Goal: Task Accomplishment & Management: Use online tool/utility

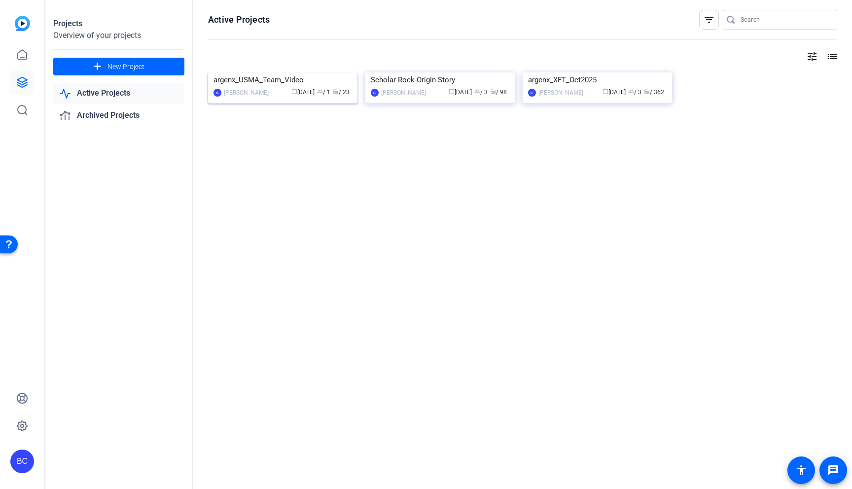
click at [331, 72] on img at bounding box center [282, 72] width 149 height 0
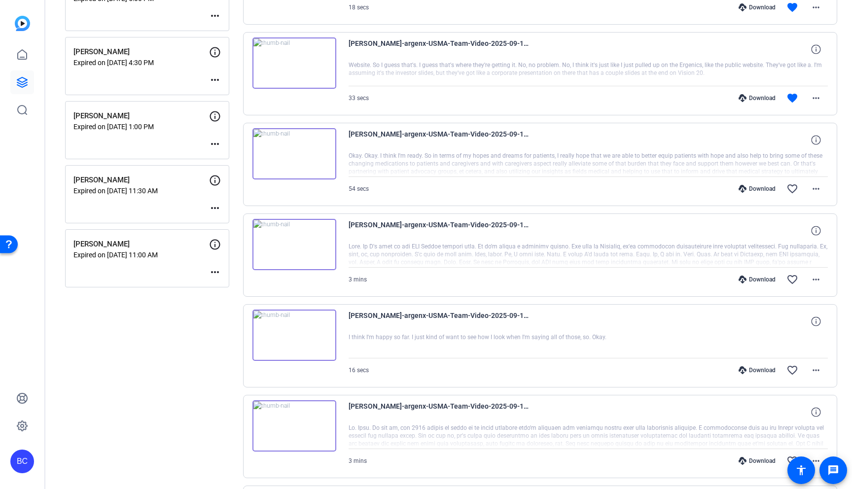
scroll to position [381, 0]
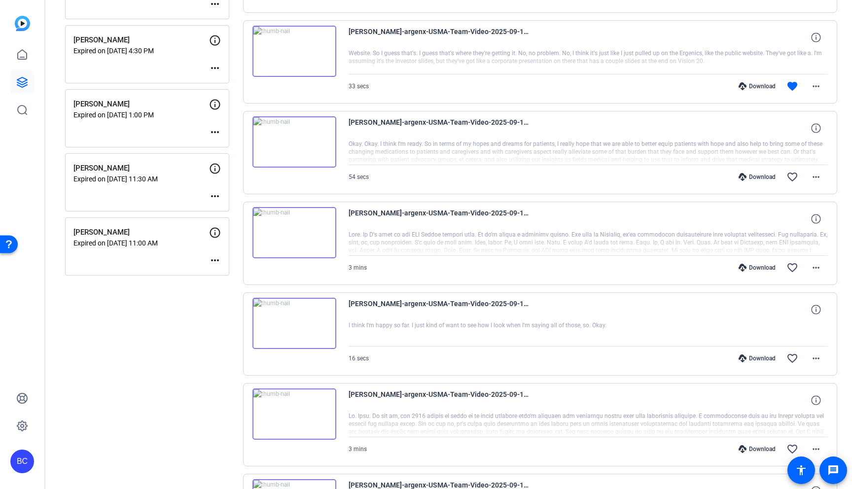
click at [211, 197] on mat-icon "more_horiz" at bounding box center [215, 196] width 12 height 12
click at [235, 208] on span "Edit Session" at bounding box center [239, 211] width 45 height 12
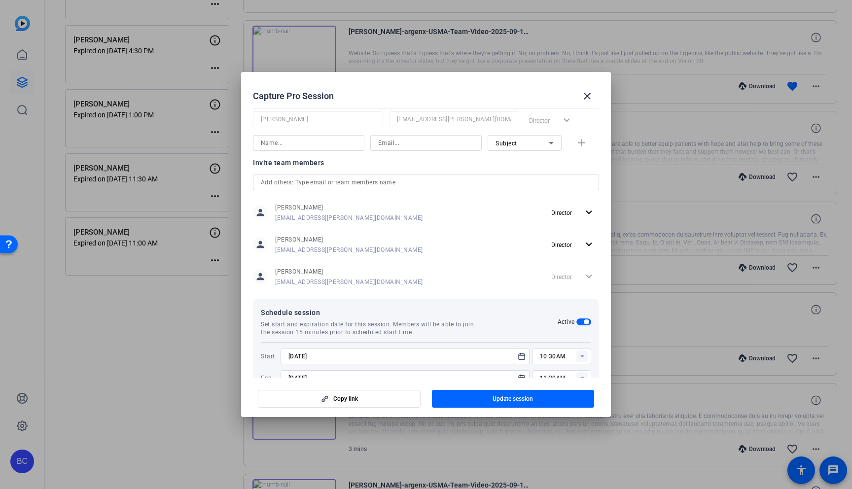
scroll to position [219, 0]
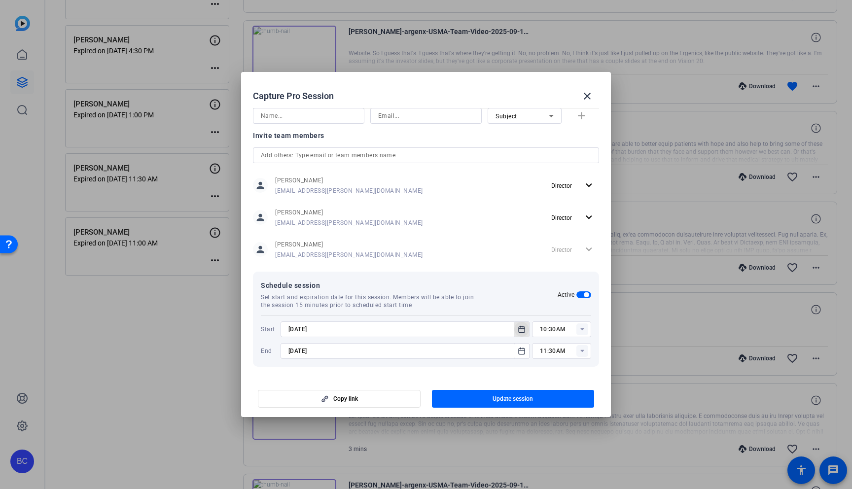
click at [517, 328] on icon "Open calendar" at bounding box center [521, 329] width 8 height 12
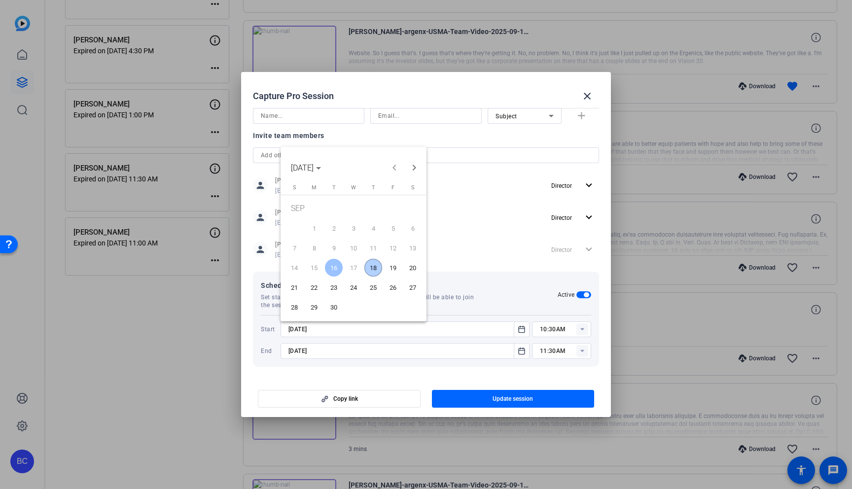
click at [377, 264] on span "18" at bounding box center [373, 268] width 18 height 18
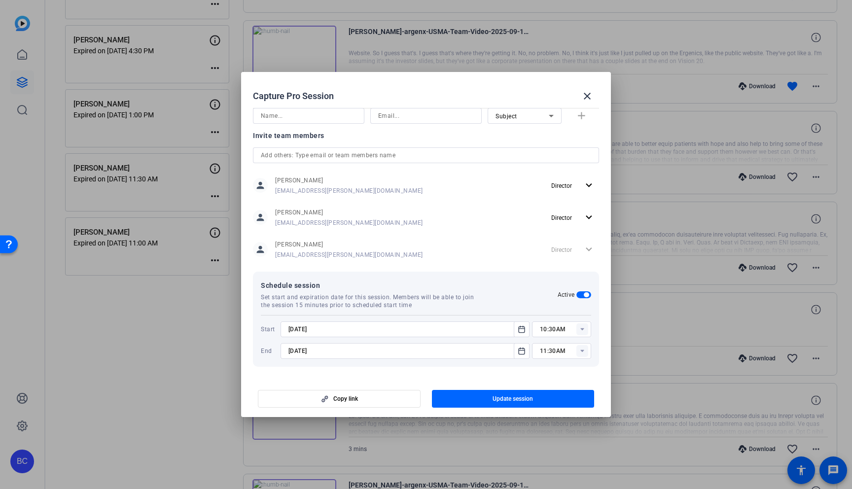
type input "9/18/2025"
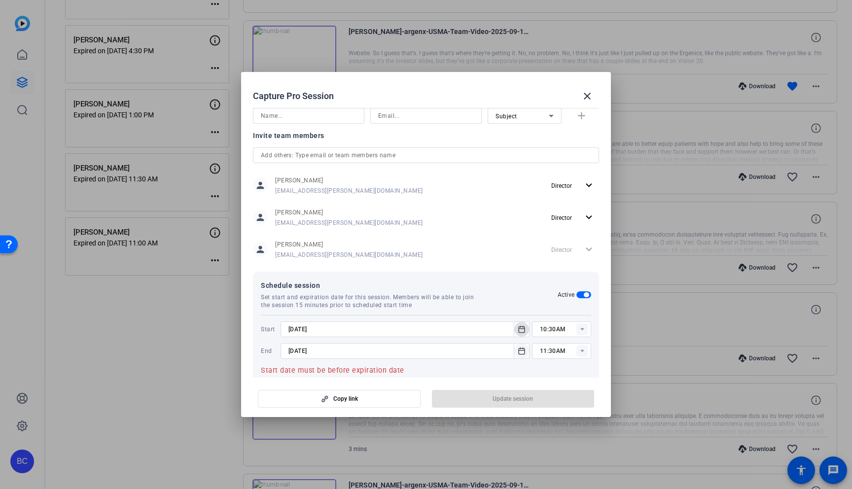
click at [518, 349] on icon "Open calendar" at bounding box center [521, 350] width 6 height 6
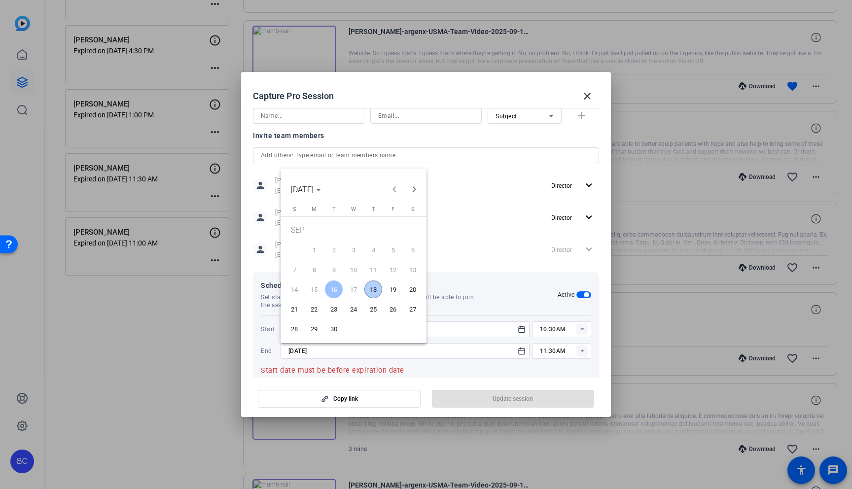
click at [373, 284] on span "18" at bounding box center [373, 289] width 18 height 18
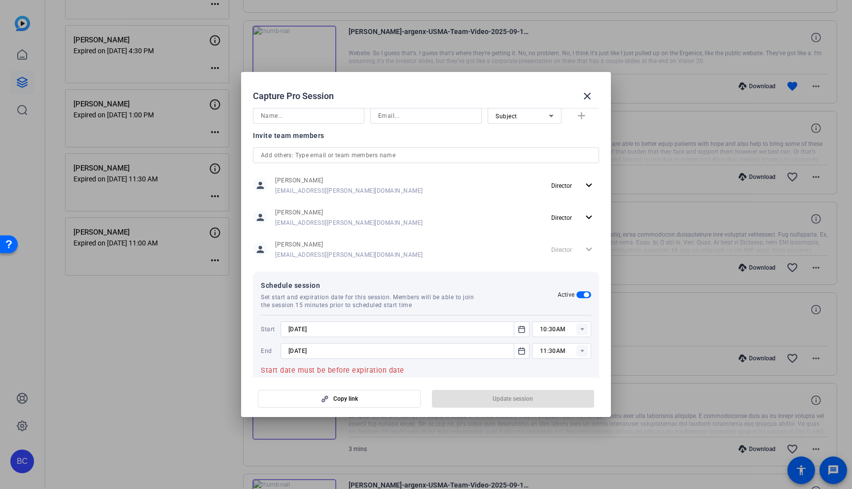
type input "9/18/2025"
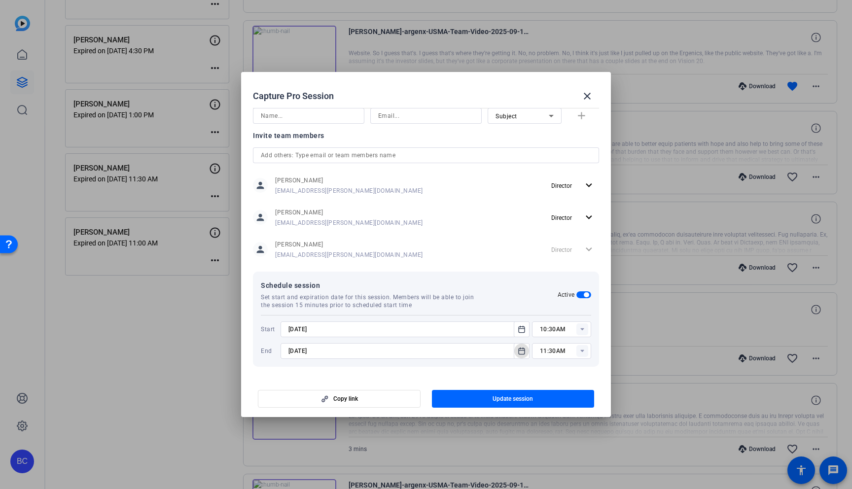
click at [580, 329] on rect at bounding box center [582, 329] width 12 height 12
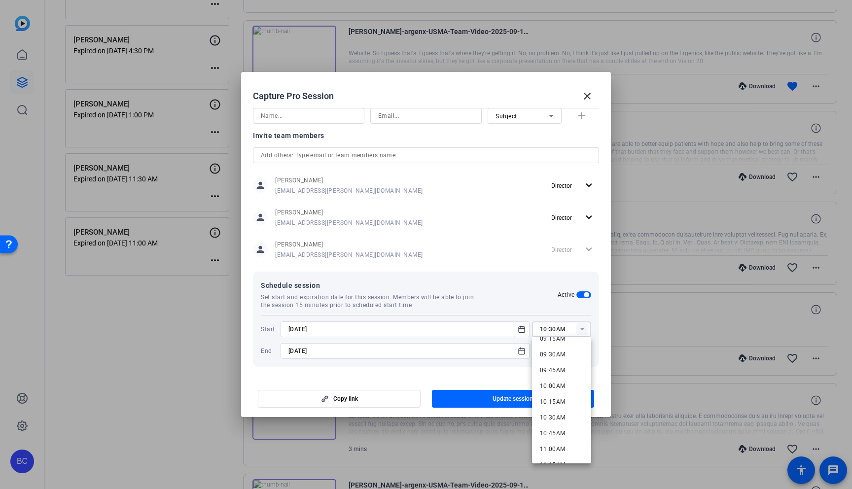
scroll to position [601, 0]
click at [550, 381] on span "10:00AM" at bounding box center [553, 379] width 26 height 7
type input "10:00AM"
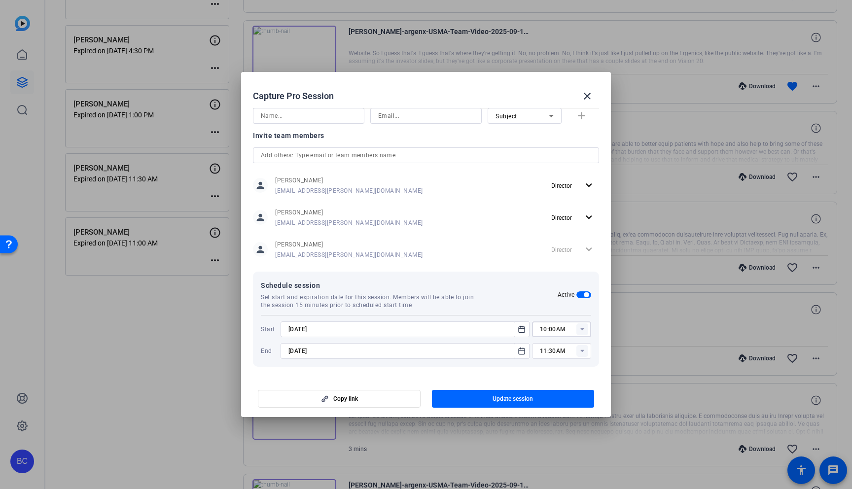
click at [580, 351] on rect at bounding box center [582, 351] width 12 height 12
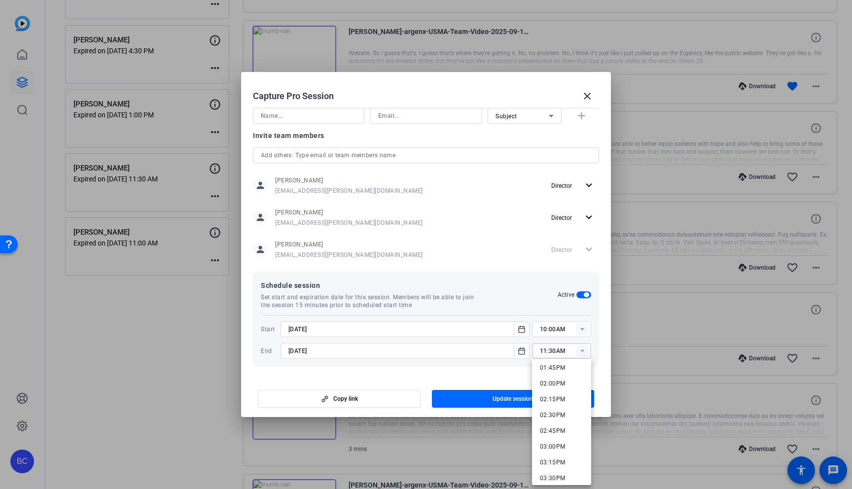
scroll to position [866, 0]
click at [557, 388] on span "02:00PM" at bounding box center [553, 387] width 26 height 7
type input "02:00PM"
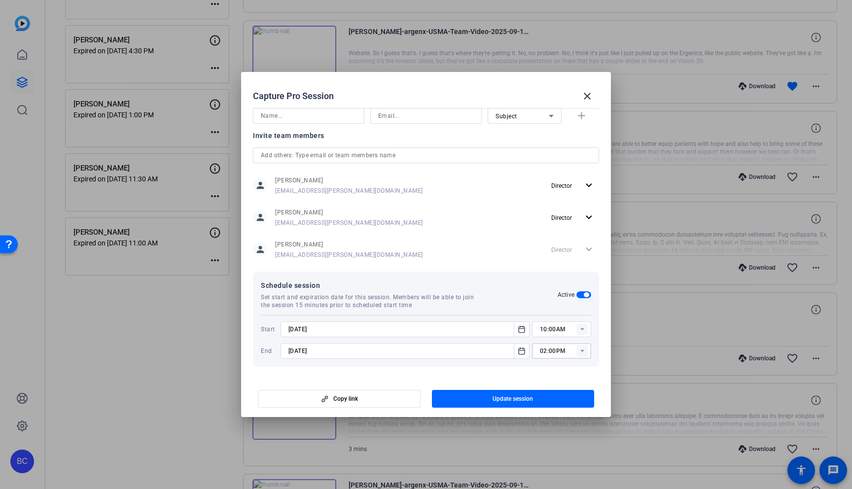
click at [581, 331] on rect at bounding box center [582, 329] width 12 height 12
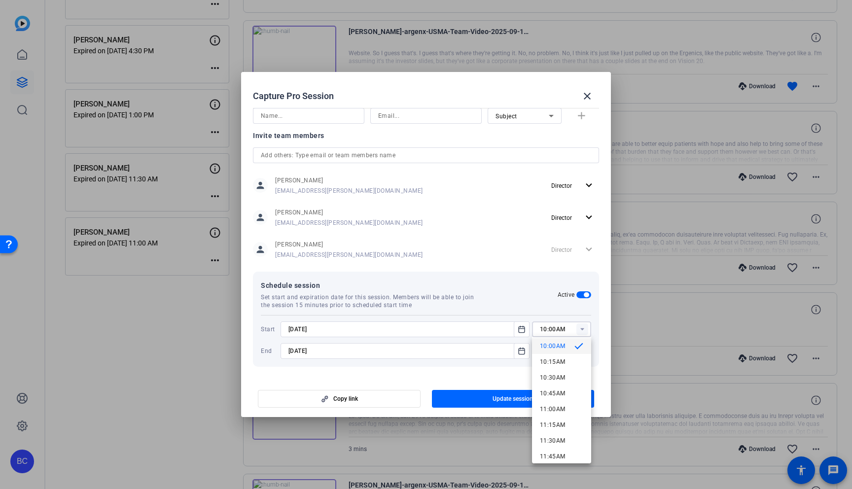
scroll to position [636, 0]
click at [553, 408] on span "11:00AM" at bounding box center [553, 407] width 26 height 7
type input "11:00AM"
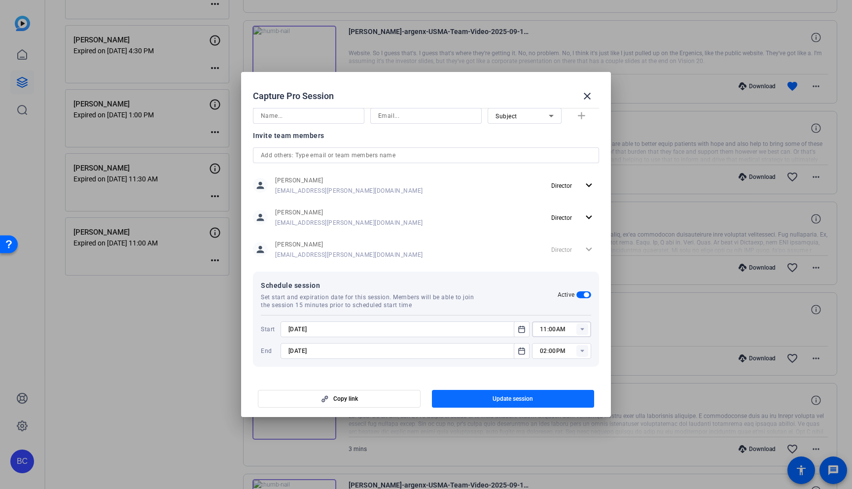
click at [546, 396] on span "button" at bounding box center [513, 399] width 163 height 24
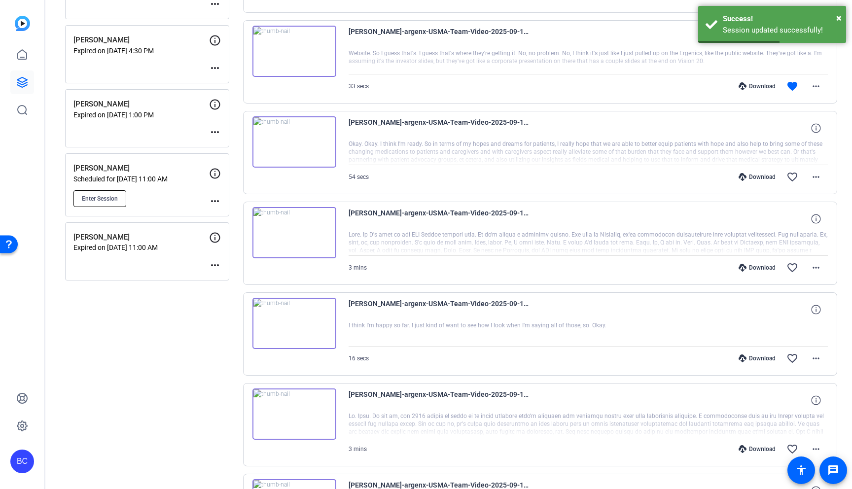
click at [108, 196] on span "Enter Session" at bounding box center [100, 199] width 36 height 8
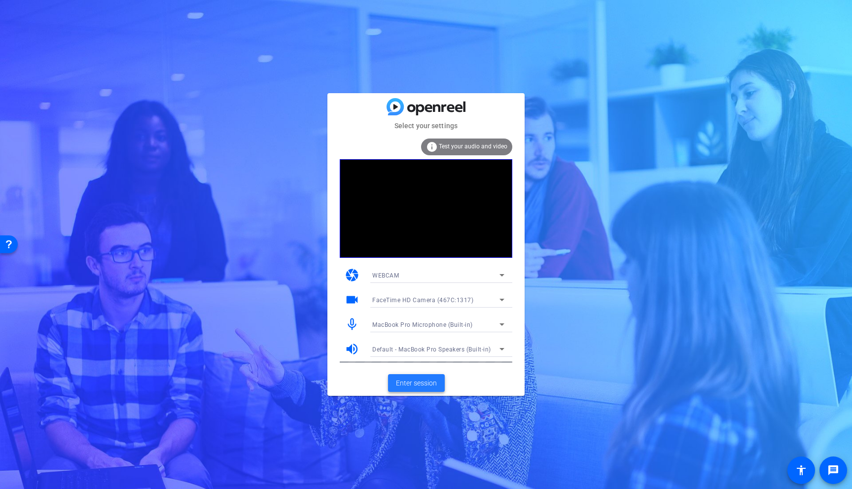
click at [422, 378] on span "Enter session" at bounding box center [416, 383] width 41 height 10
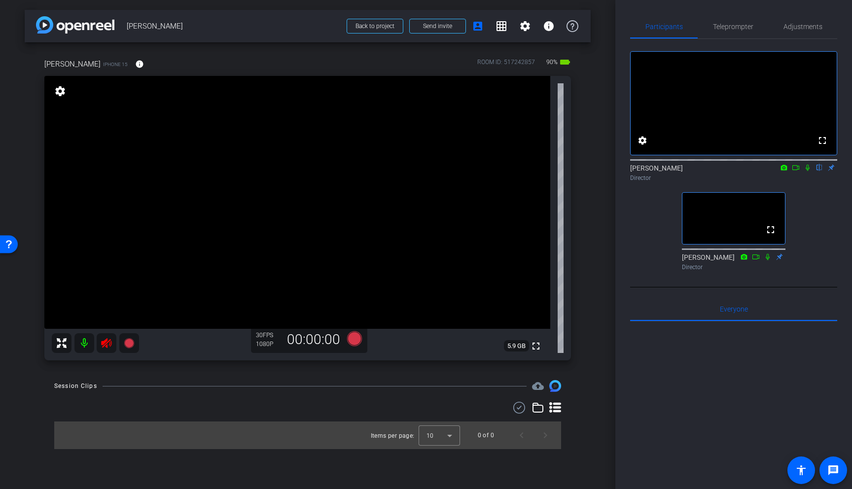
click at [107, 343] on icon at bounding box center [106, 343] width 10 height 10
click at [805, 25] on span "Adjustments" at bounding box center [802, 26] width 39 height 7
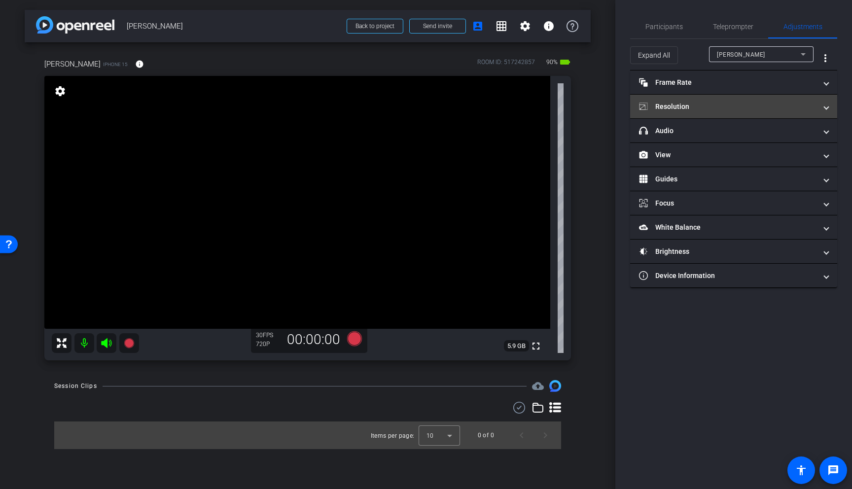
click at [701, 108] on mat-panel-title "Resolution" at bounding box center [727, 107] width 177 height 10
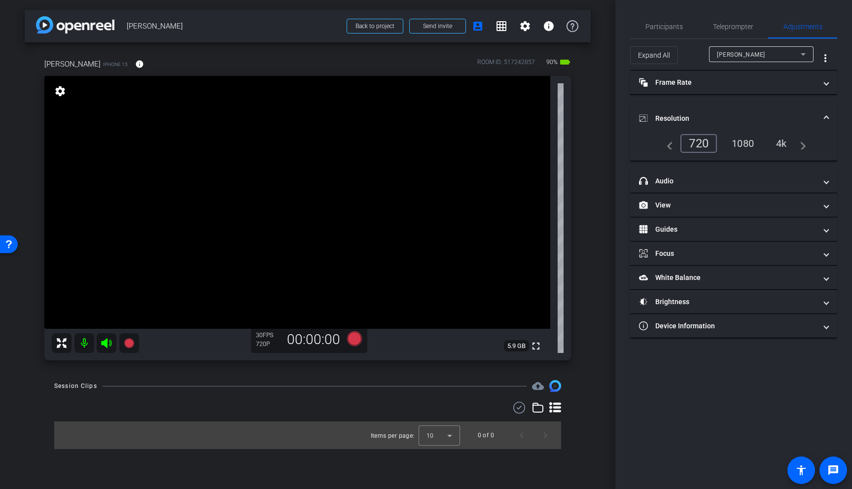
click at [776, 144] on div "4k" at bounding box center [781, 143] width 26 height 17
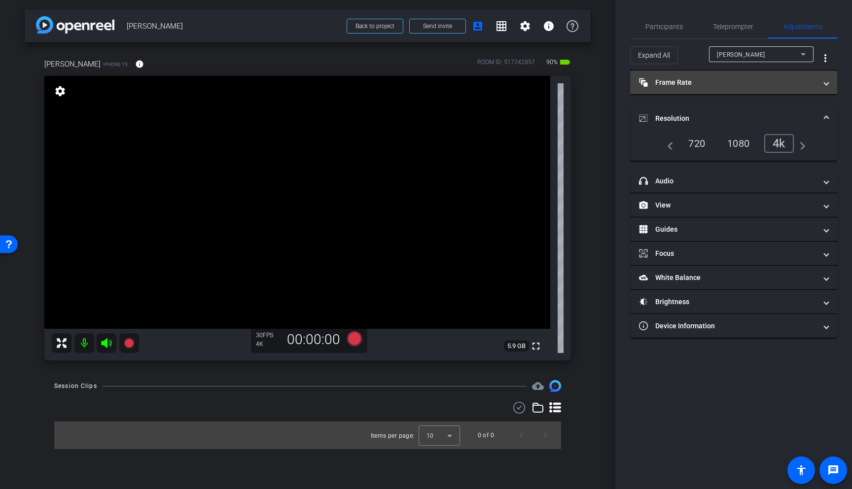
click at [753, 84] on mat-panel-title "Frame Rate Frame Rate" at bounding box center [727, 82] width 177 height 10
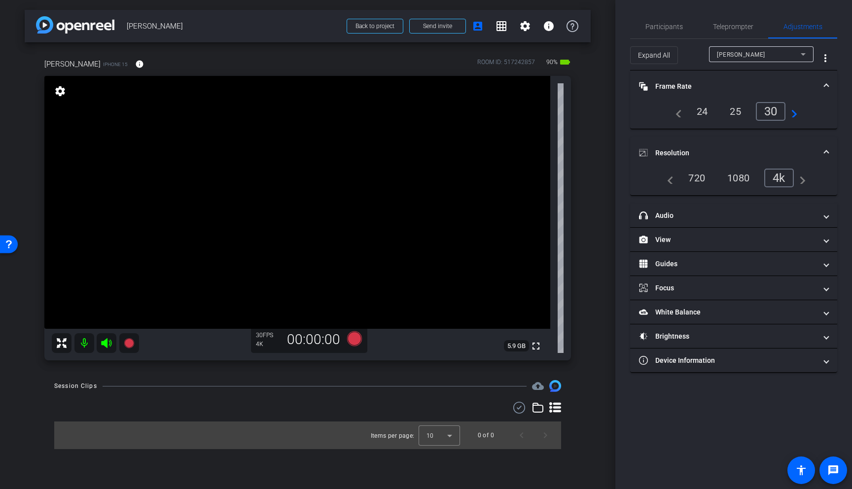
click at [822, 86] on span "Frame Rate Frame Rate" at bounding box center [731, 86] width 185 height 10
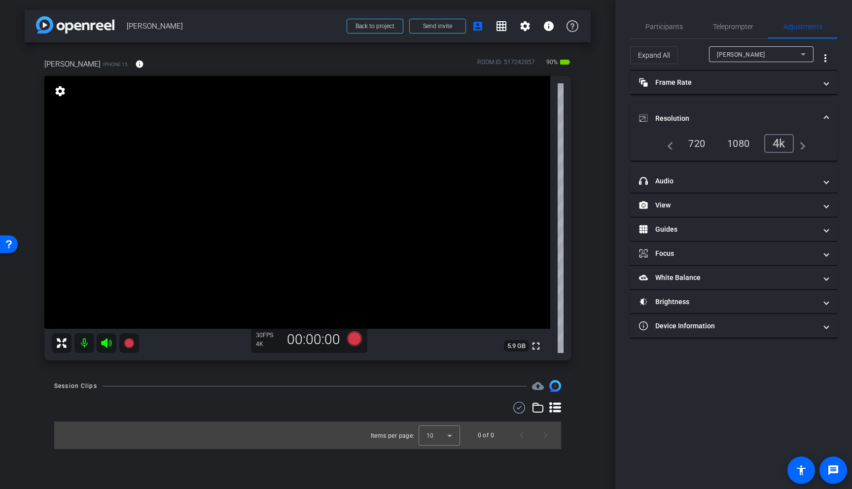
click at [826, 109] on mat-expansion-panel-header "Resolution" at bounding box center [733, 119] width 207 height 32
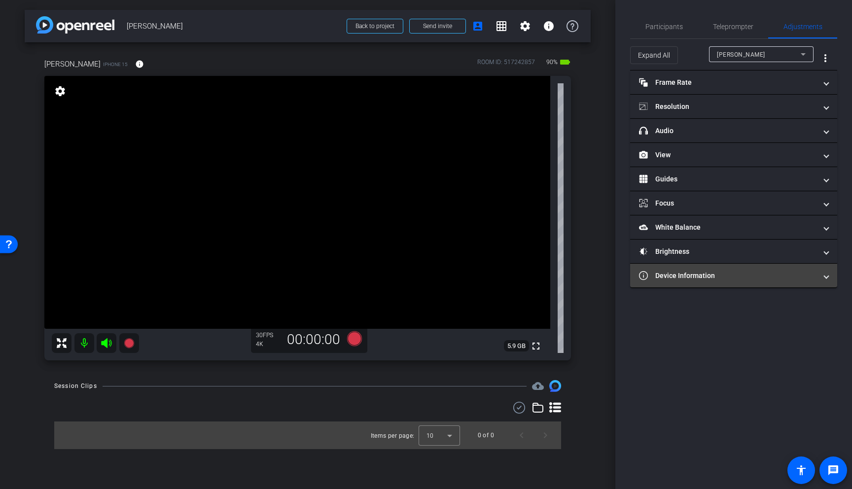
click at [754, 275] on mat-panel-title "Device Information" at bounding box center [727, 276] width 177 height 10
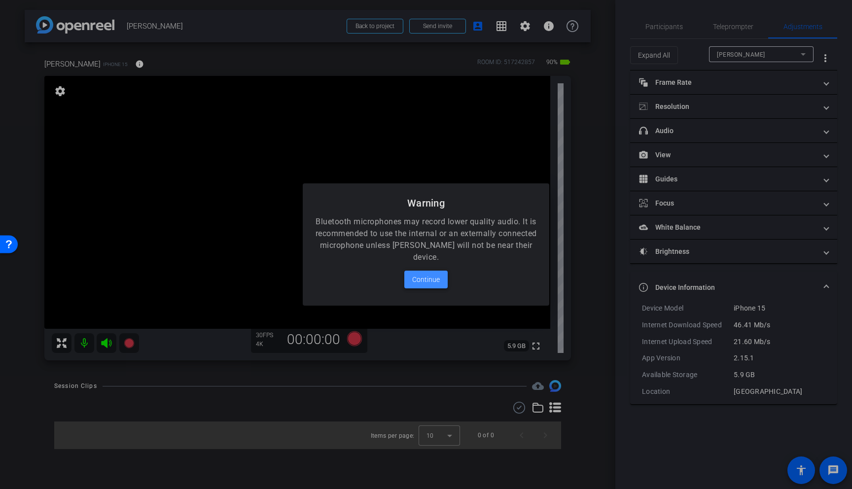
click at [434, 281] on span "Continue" at bounding box center [426, 280] width 28 height 12
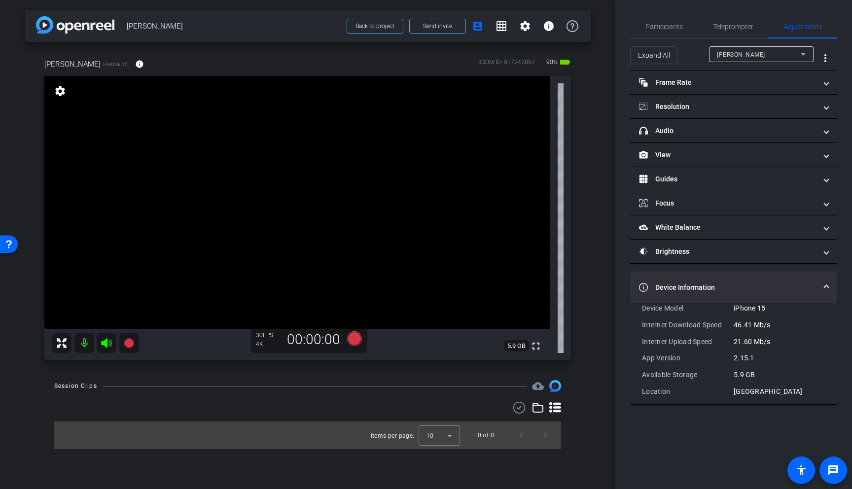
click at [826, 281] on mat-expansion-panel-header "Device Information" at bounding box center [733, 288] width 207 height 32
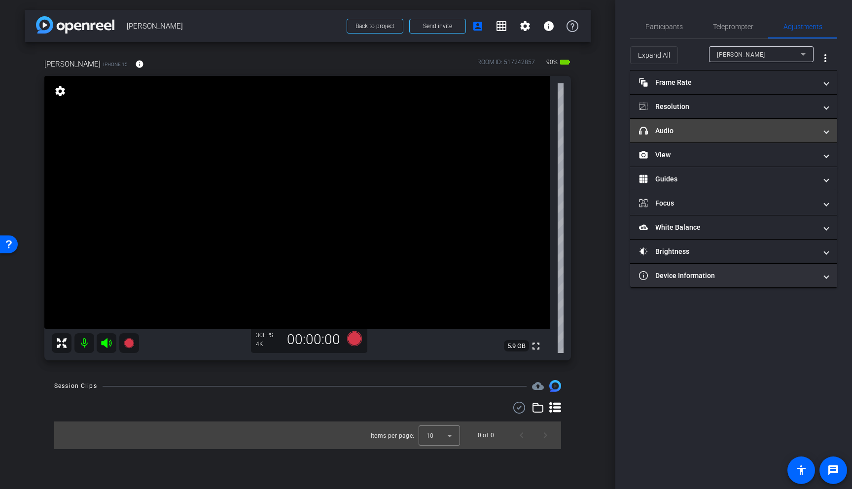
click at [745, 134] on mat-panel-title "headphone icon Audio" at bounding box center [727, 131] width 177 height 10
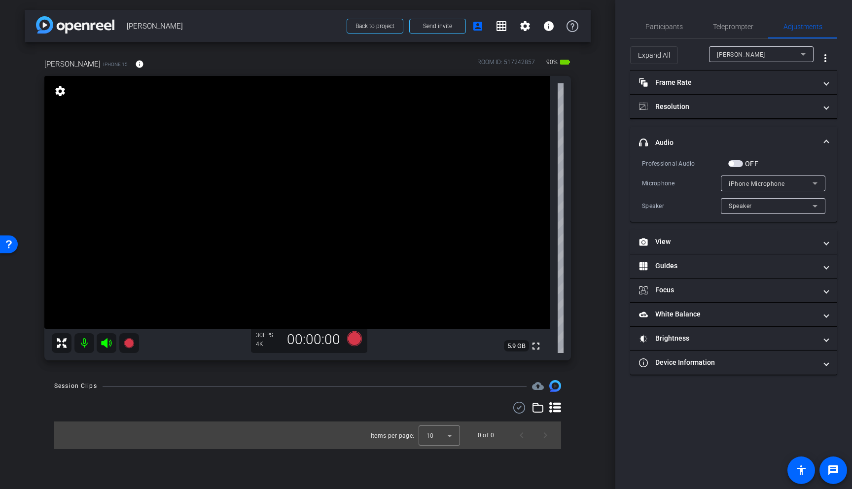
click at [825, 138] on span at bounding box center [826, 143] width 4 height 10
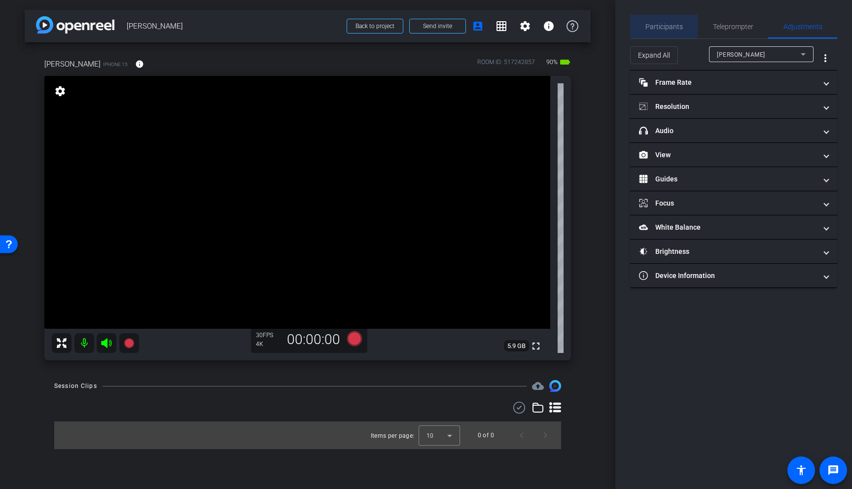
click at [665, 30] on span "Participants" at bounding box center [663, 26] width 37 height 7
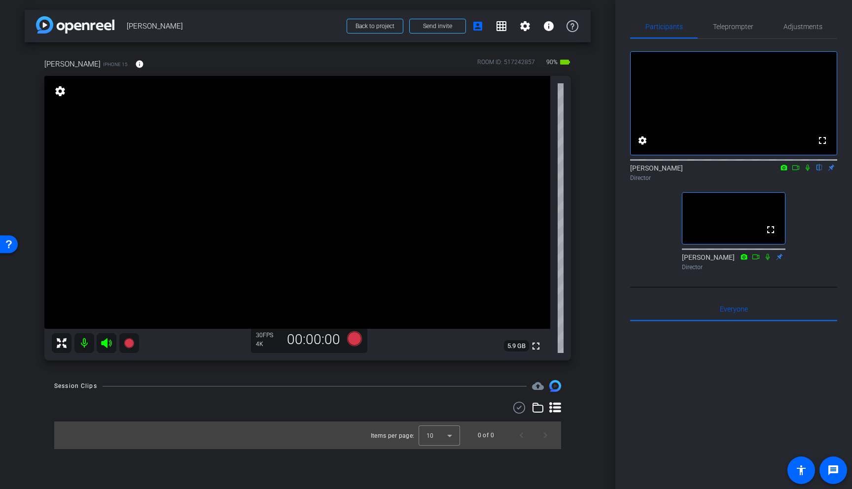
click at [287, 206] on video at bounding box center [297, 202] width 506 height 253
click at [303, 212] on video at bounding box center [297, 202] width 506 height 253
click at [325, 205] on video at bounding box center [297, 202] width 506 height 253
click at [791, 29] on span "Adjustments" at bounding box center [802, 26] width 39 height 7
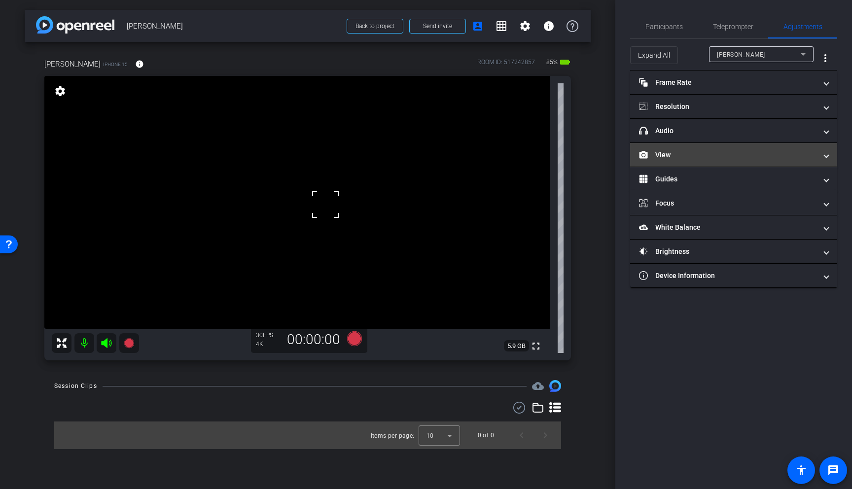
click at [668, 161] on mat-expansion-panel-header "View" at bounding box center [733, 155] width 207 height 24
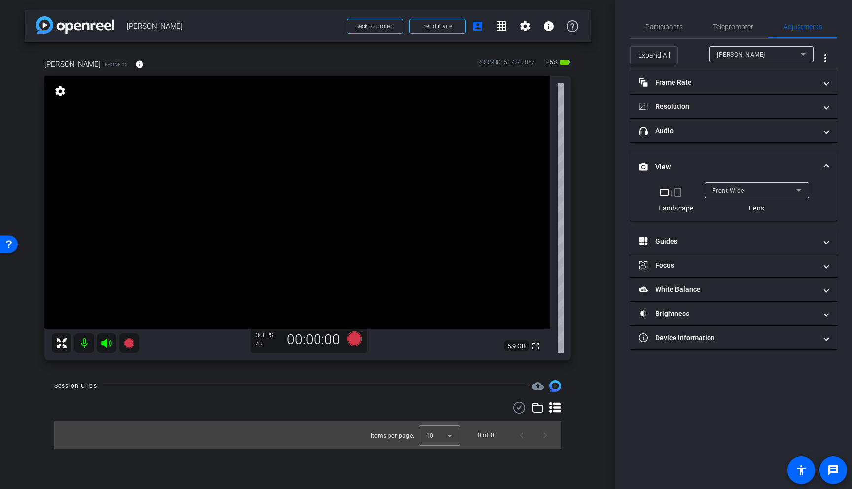
click at [740, 193] on span "Front Wide" at bounding box center [728, 190] width 32 height 7
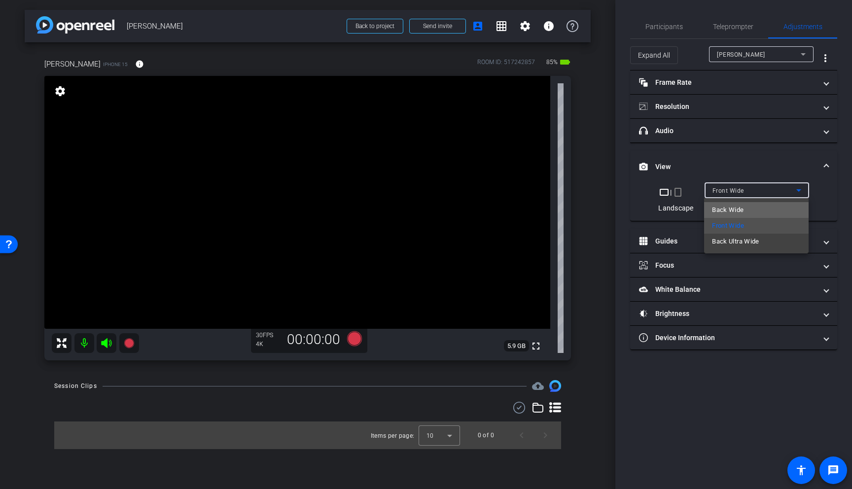
click at [738, 206] on span "Back Wide" at bounding box center [728, 210] width 32 height 12
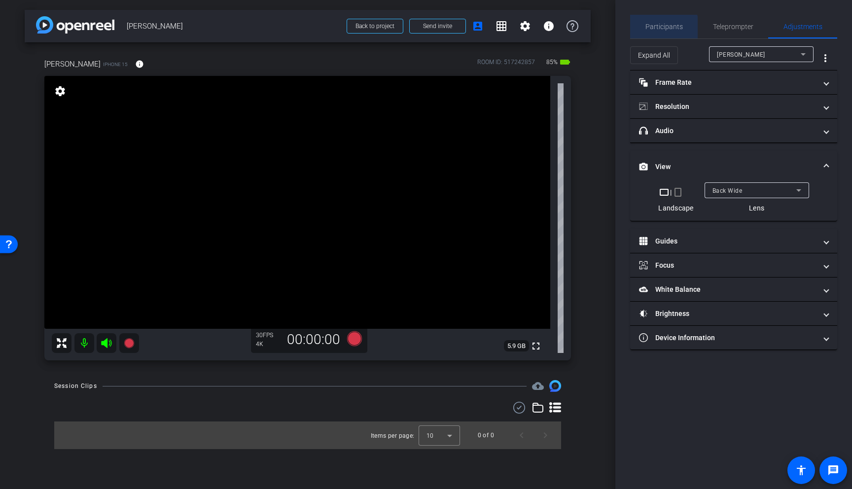
click at [658, 29] on span "Participants" at bounding box center [663, 26] width 37 height 7
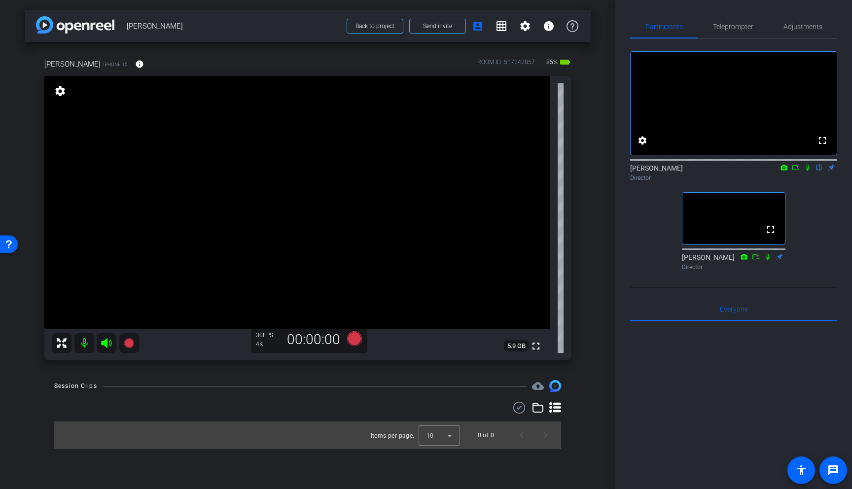
click at [794, 171] on icon at bounding box center [795, 167] width 8 height 7
click at [369, 173] on video at bounding box center [297, 202] width 506 height 253
click at [358, 200] on video at bounding box center [297, 202] width 506 height 253
click at [359, 194] on video at bounding box center [297, 202] width 506 height 253
click at [362, 210] on video at bounding box center [297, 202] width 506 height 253
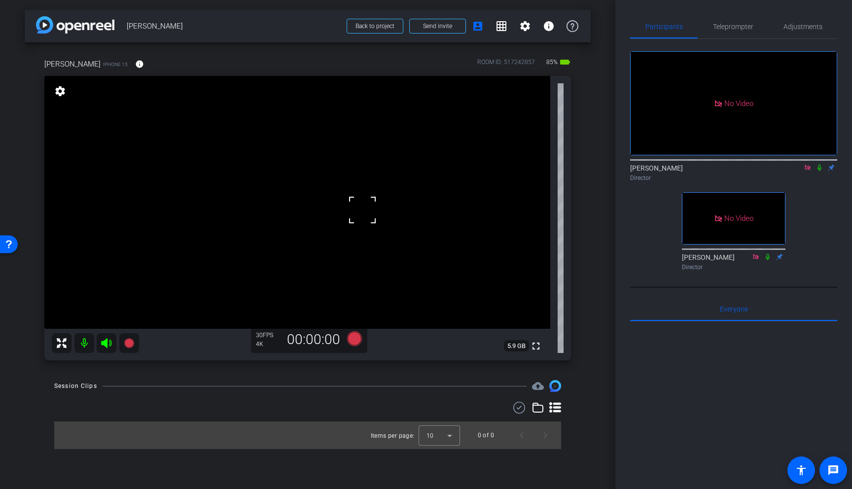
click at [374, 185] on video at bounding box center [297, 202] width 506 height 253
click at [347, 195] on video at bounding box center [297, 202] width 506 height 253
click at [383, 189] on video at bounding box center [297, 202] width 506 height 253
click at [330, 182] on video at bounding box center [297, 202] width 506 height 253
click at [349, 183] on video at bounding box center [297, 202] width 506 height 253
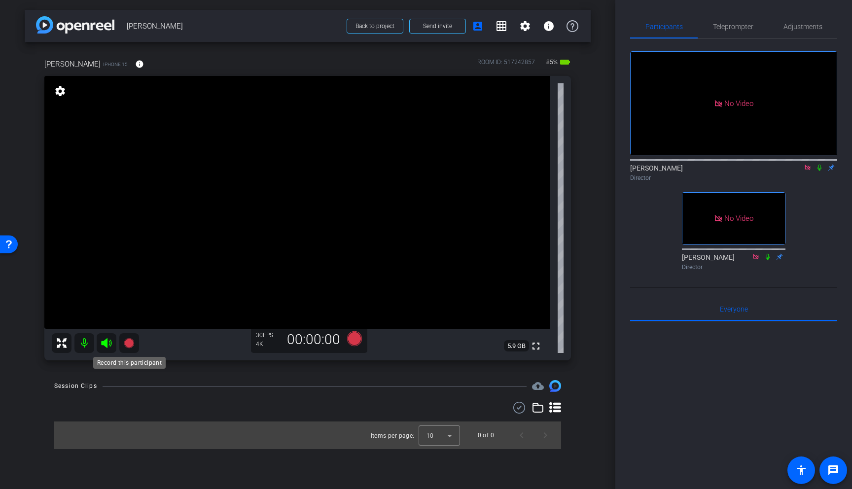
click at [129, 341] on icon at bounding box center [129, 343] width 10 height 10
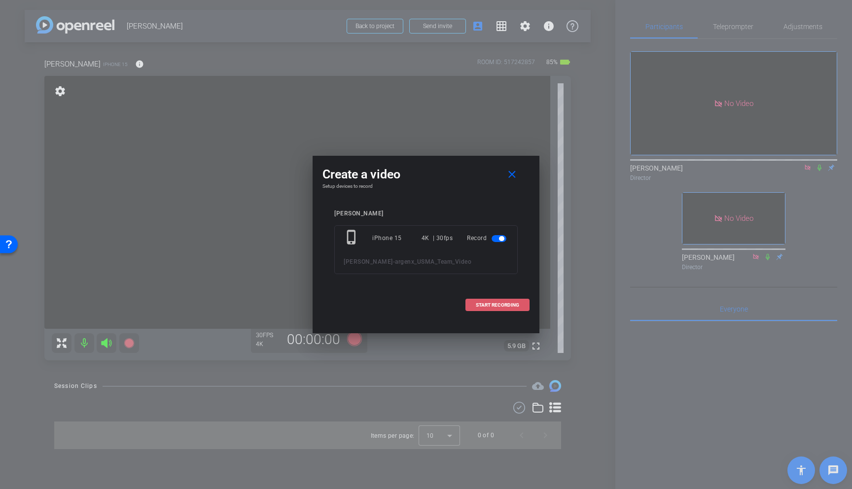
click at [494, 298] on span at bounding box center [497, 305] width 63 height 24
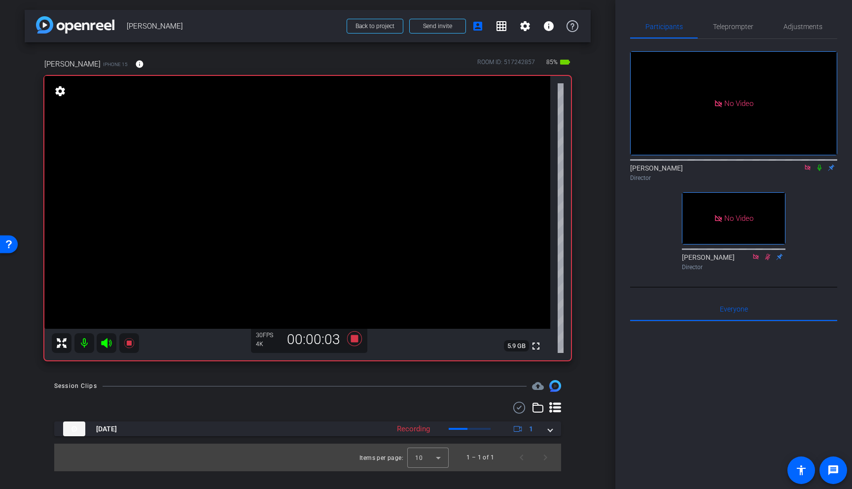
click at [821, 171] on icon at bounding box center [819, 167] width 8 height 7
click at [130, 344] on icon at bounding box center [129, 343] width 10 height 10
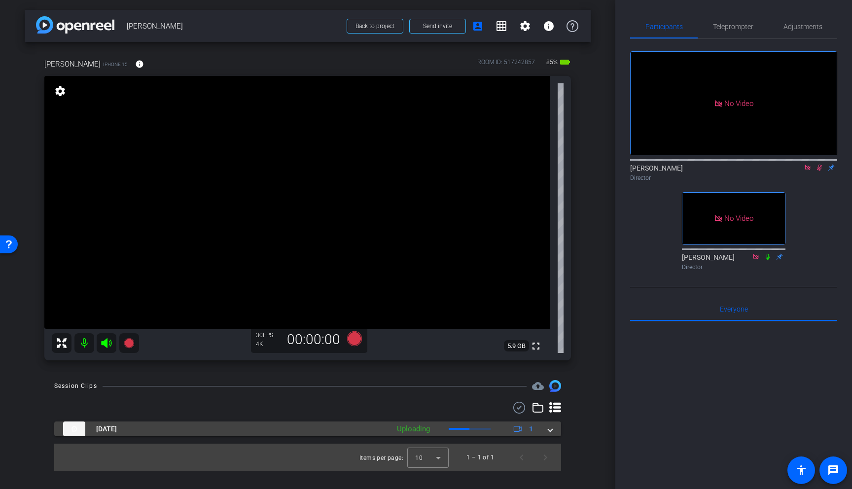
click at [551, 427] on span at bounding box center [550, 429] width 4 height 10
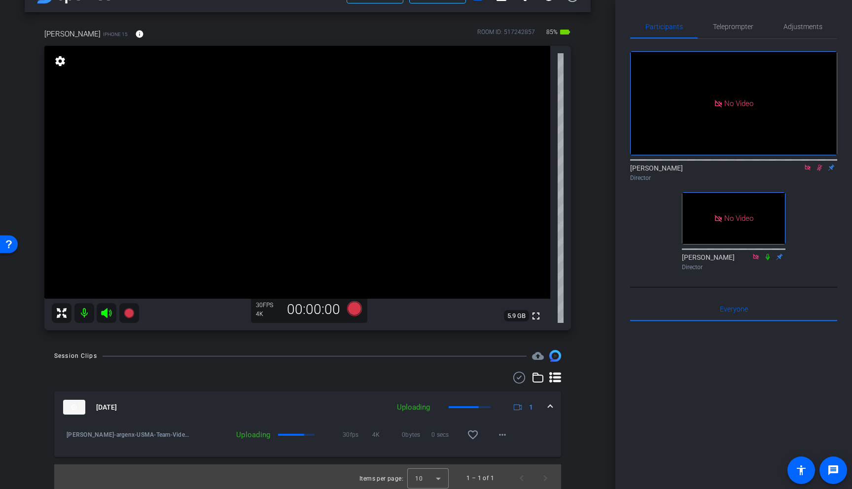
scroll to position [33, 0]
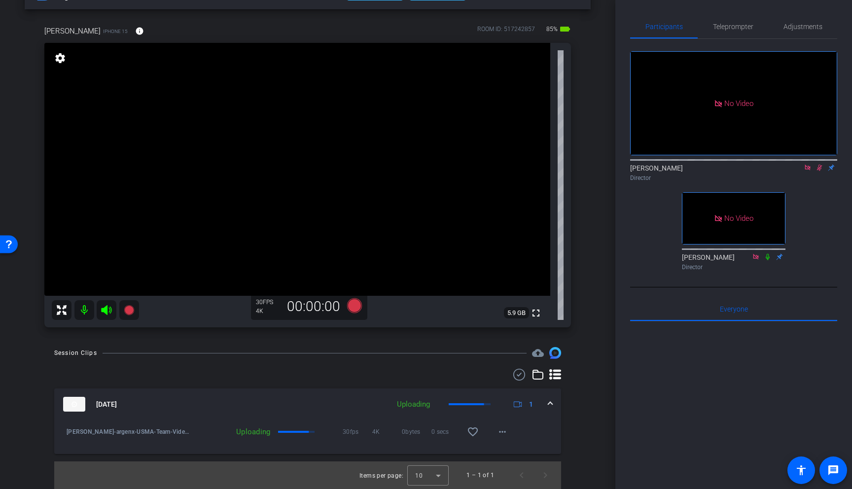
click at [820, 171] on icon at bounding box center [819, 168] width 5 height 6
click at [820, 171] on icon at bounding box center [819, 167] width 8 height 7
click at [67, 433] on mat-icon "play_circle_outline" at bounding box center [67, 432] width 10 height 10
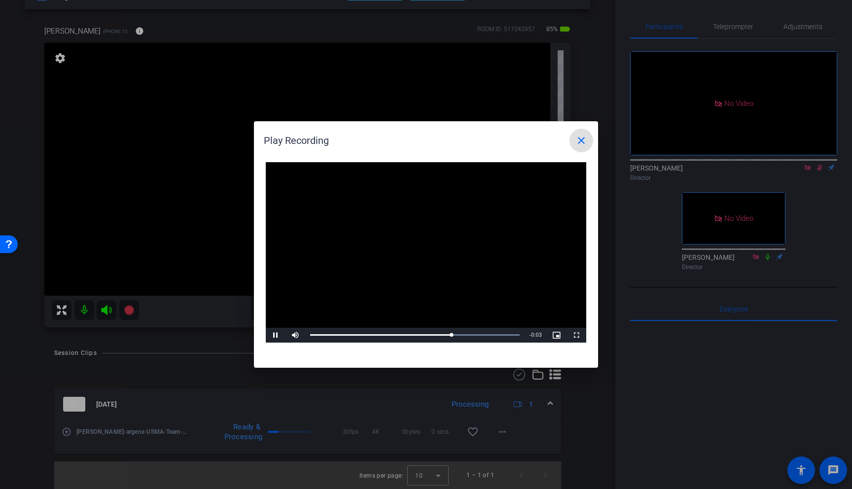
click at [577, 136] on mat-icon "close" at bounding box center [581, 141] width 12 height 12
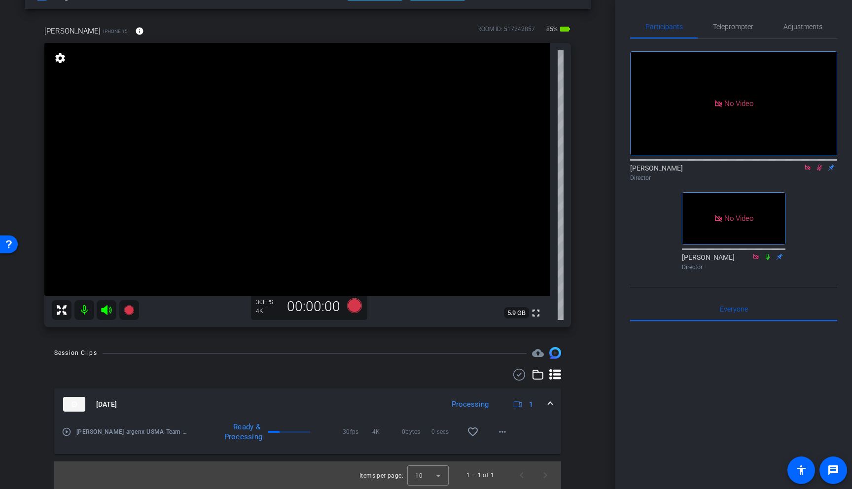
click at [548, 405] on span at bounding box center [550, 404] width 4 height 10
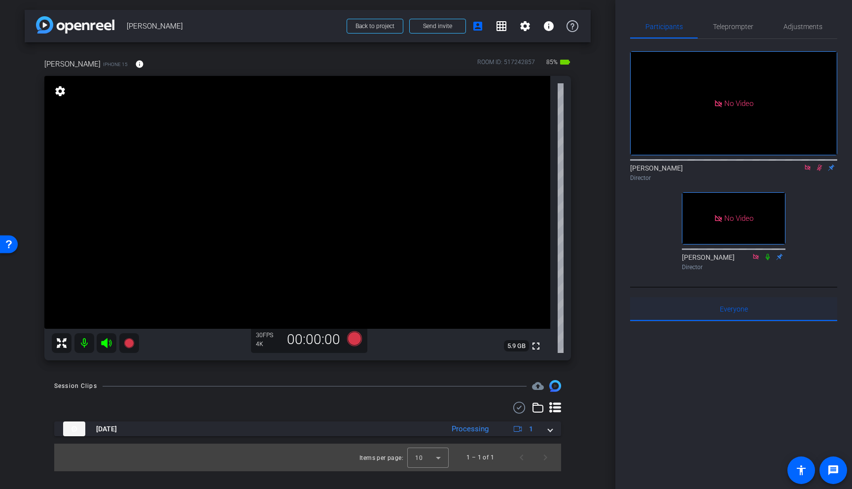
scroll to position [0, 0]
click at [818, 171] on icon at bounding box center [819, 167] width 8 height 7
click at [132, 342] on icon at bounding box center [129, 343] width 10 height 10
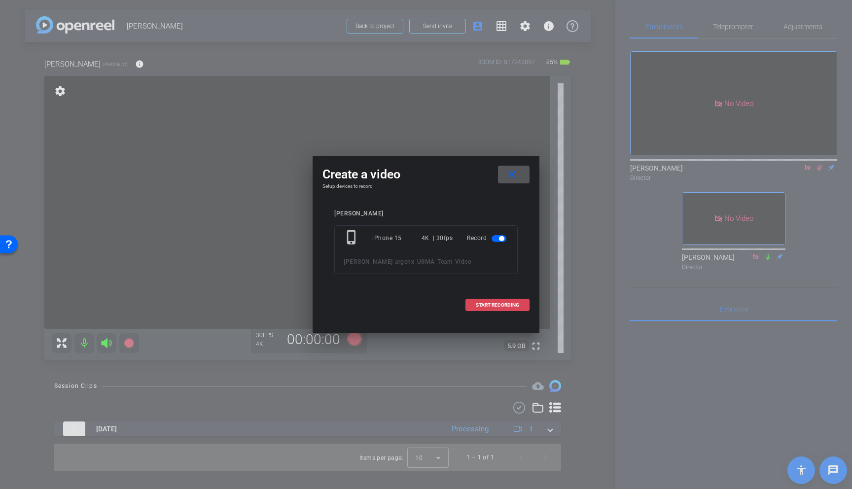
click at [508, 306] on span "START RECORDING" at bounding box center [497, 305] width 43 height 5
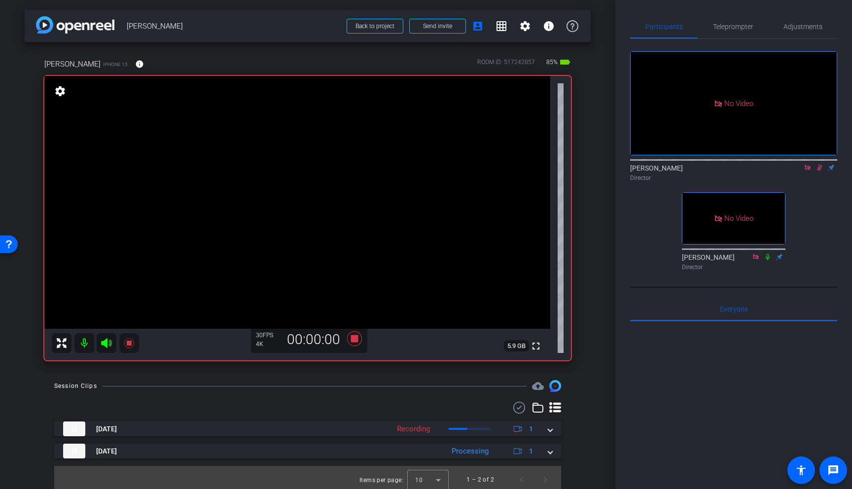
click at [353, 208] on video at bounding box center [297, 202] width 506 height 253
click at [366, 179] on video at bounding box center [297, 202] width 506 height 253
click at [131, 343] on icon at bounding box center [129, 343] width 10 height 10
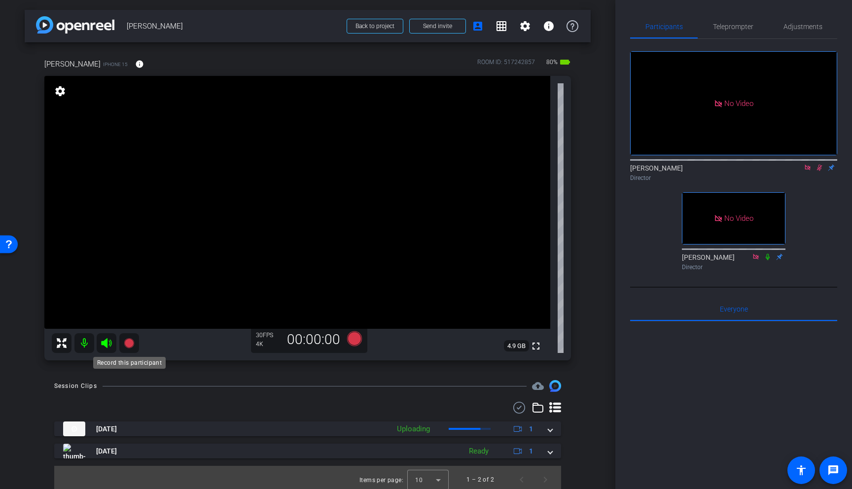
click at [127, 342] on icon at bounding box center [129, 343] width 10 height 10
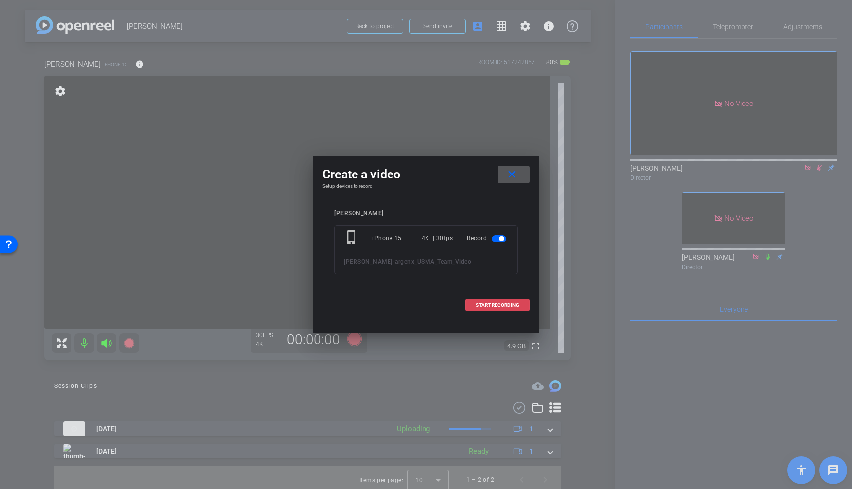
click at [504, 303] on span "START RECORDING" at bounding box center [497, 305] width 43 height 5
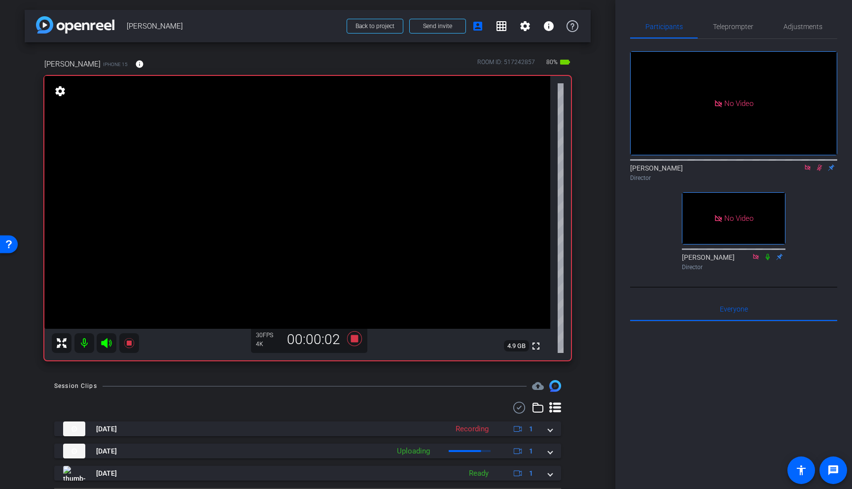
click at [356, 191] on video at bounding box center [297, 202] width 506 height 253
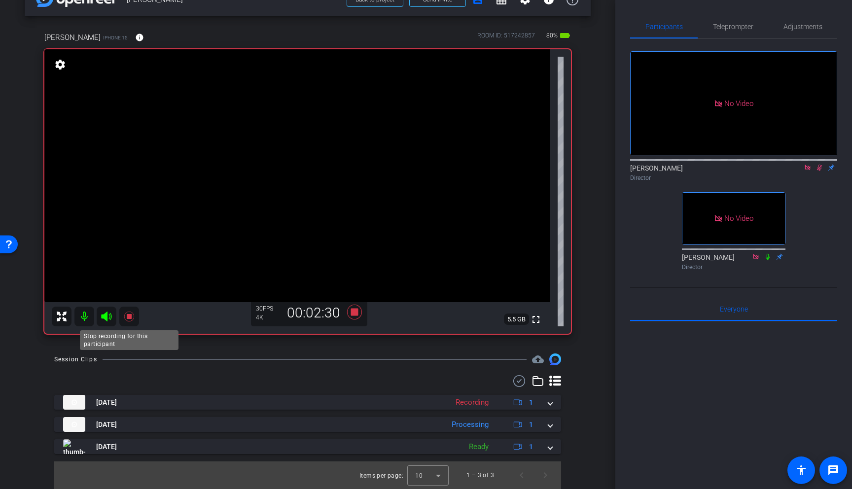
click at [132, 313] on icon at bounding box center [129, 316] width 12 height 12
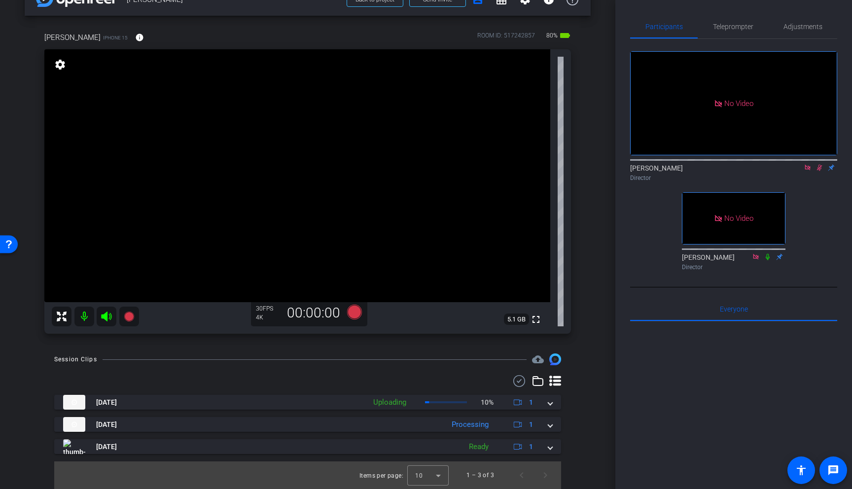
click at [344, 154] on video at bounding box center [297, 175] width 506 height 253
click at [130, 315] on icon at bounding box center [129, 316] width 10 height 10
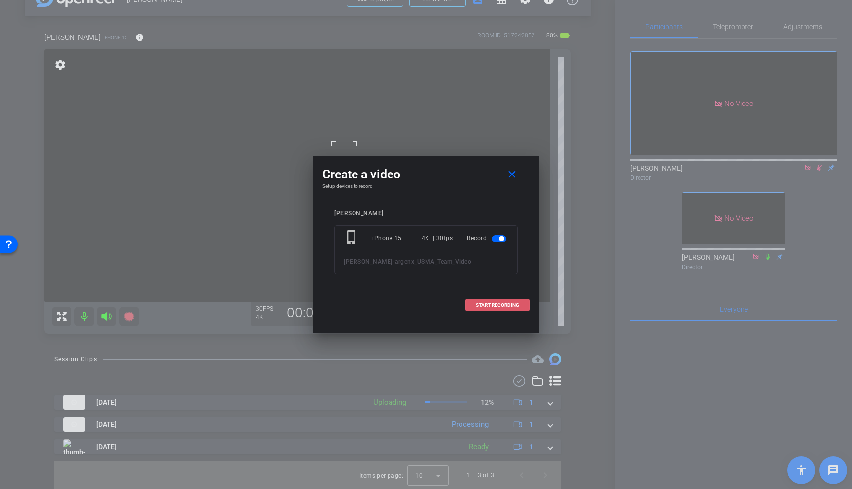
click at [514, 303] on span "START RECORDING" at bounding box center [497, 305] width 43 height 5
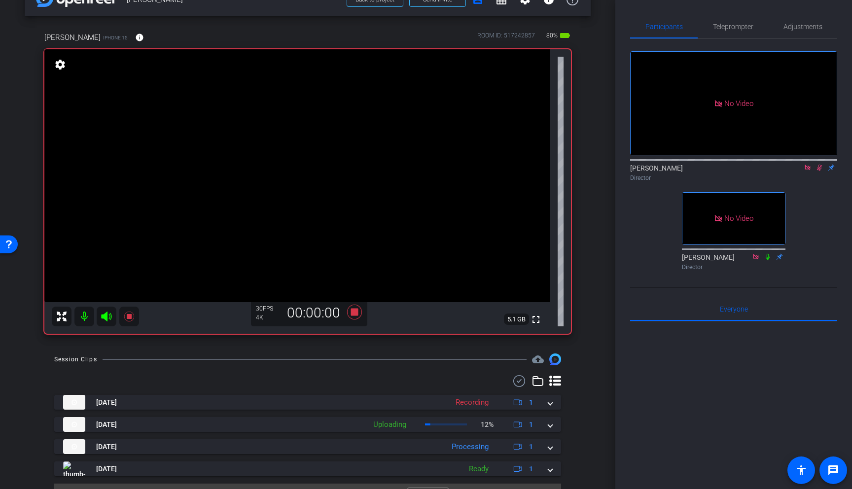
click at [368, 160] on video at bounding box center [297, 175] width 506 height 253
click at [353, 150] on video at bounding box center [297, 175] width 506 height 253
click at [131, 311] on icon at bounding box center [129, 316] width 10 height 10
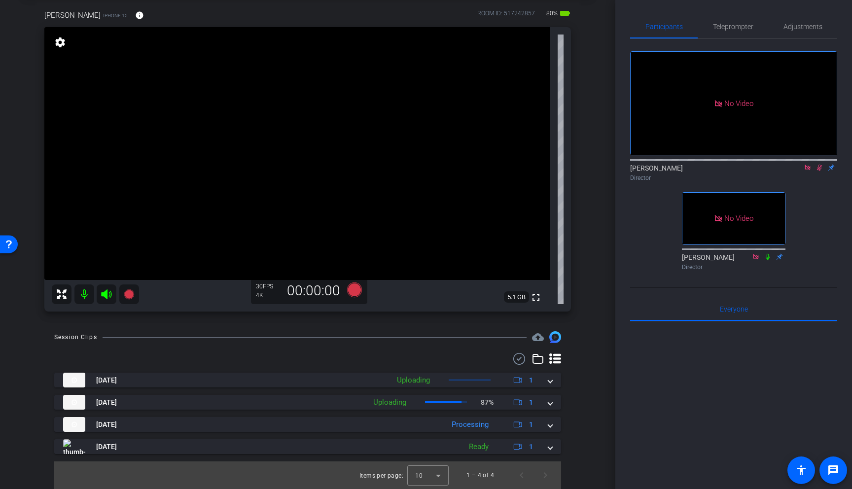
scroll to position [39, 0]
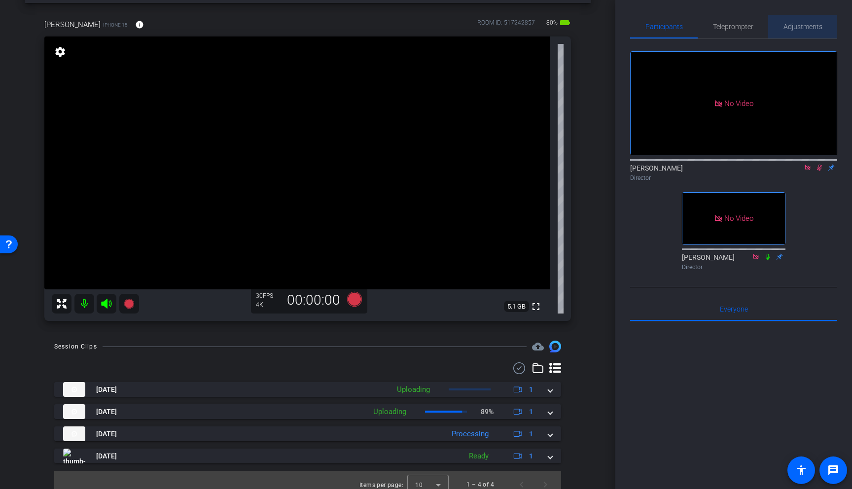
click at [800, 28] on span "Adjustments" at bounding box center [802, 26] width 39 height 7
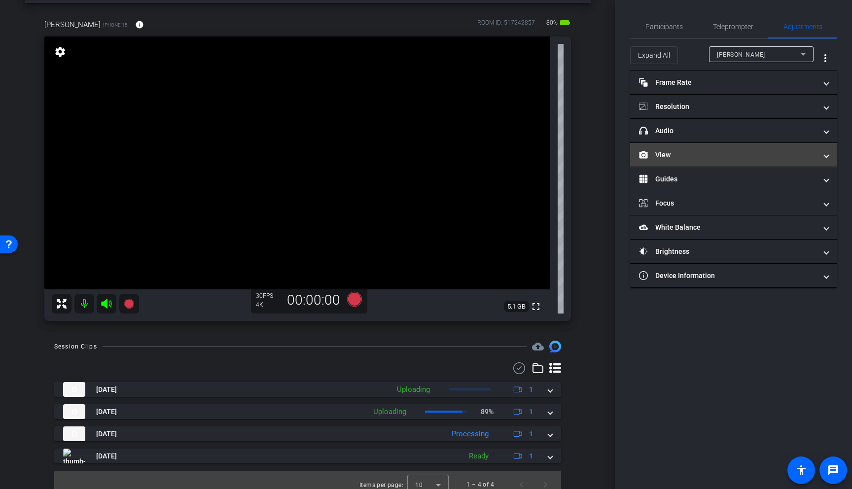
click at [716, 149] on mat-expansion-panel-header "View" at bounding box center [733, 155] width 207 height 24
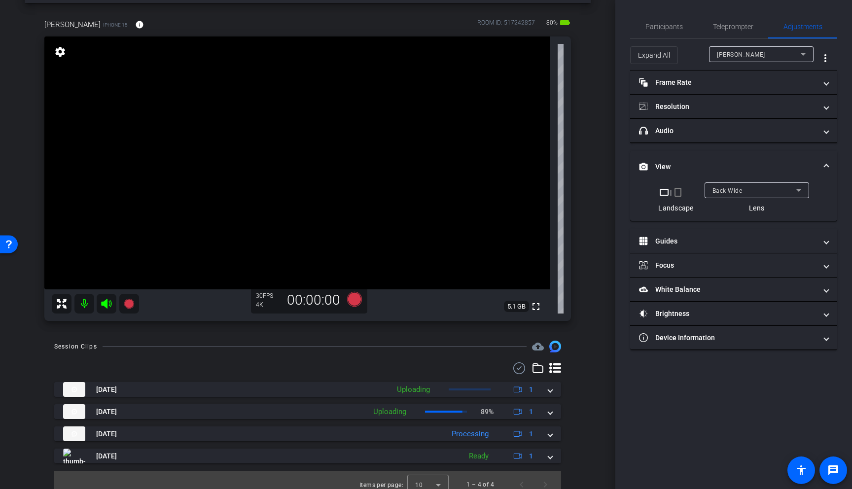
click at [736, 188] on span "Back Wide" at bounding box center [727, 190] width 30 height 7
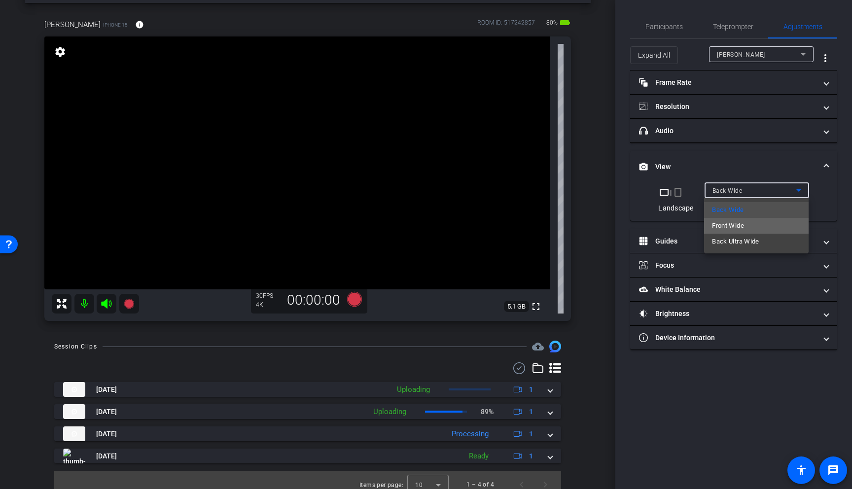
click at [735, 221] on span "Front Wide" at bounding box center [728, 226] width 32 height 12
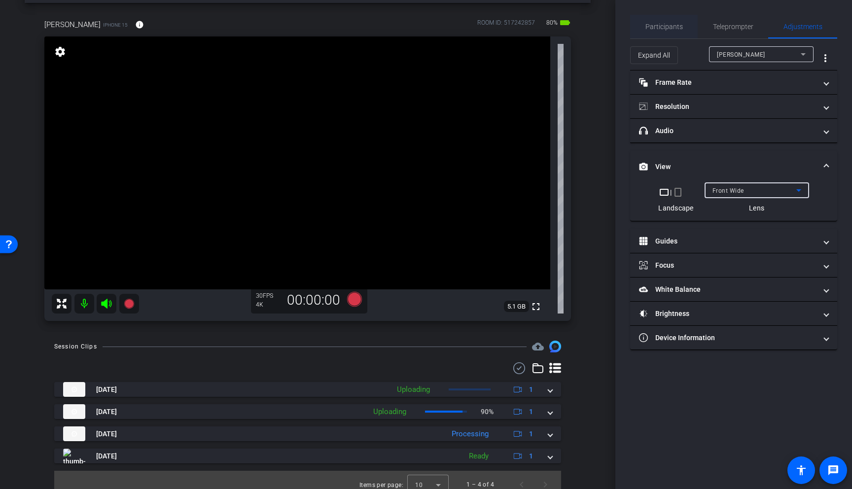
click at [661, 31] on span "Participants" at bounding box center [663, 27] width 37 height 24
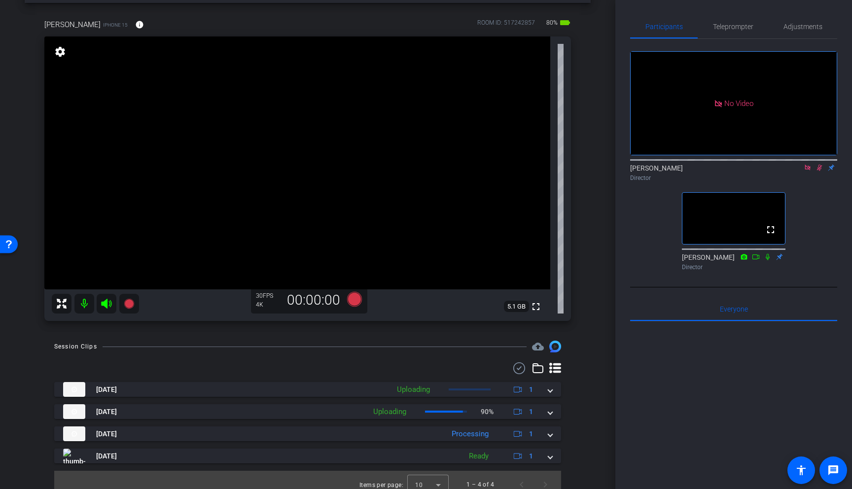
click at [806, 164] on icon at bounding box center [807, 167] width 8 height 7
click at [809, 171] on icon at bounding box center [807, 167] width 8 height 7
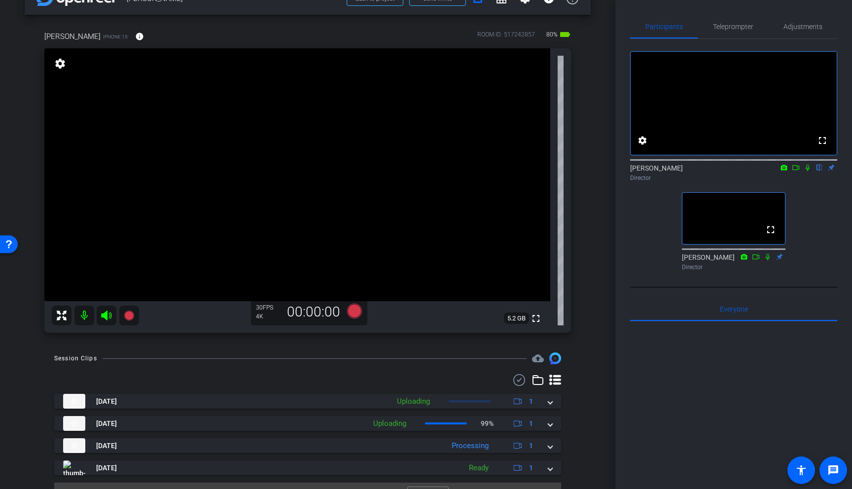
scroll to position [35, 0]
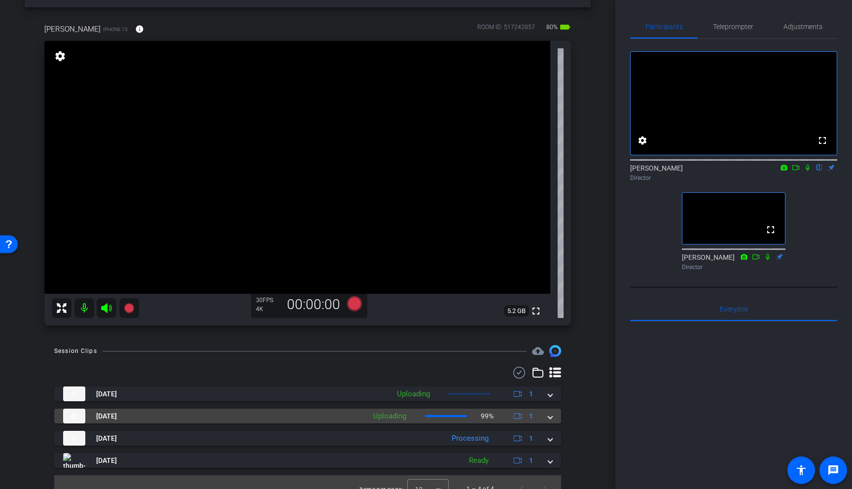
click at [552, 417] on mat-expansion-panel-header "Sep 18, 2025 Uploading 99% 1" at bounding box center [307, 416] width 507 height 15
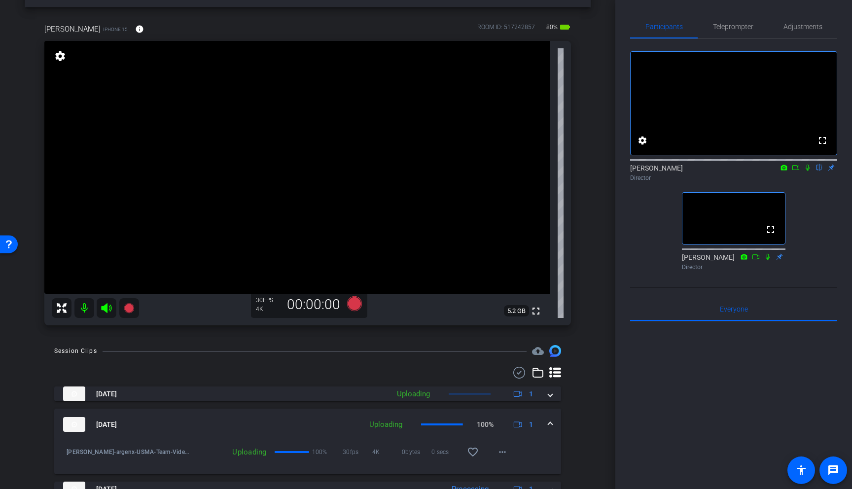
click at [547, 419] on div "Sep 18, 2025 Uploading 100% 1" at bounding box center [305, 424] width 485 height 15
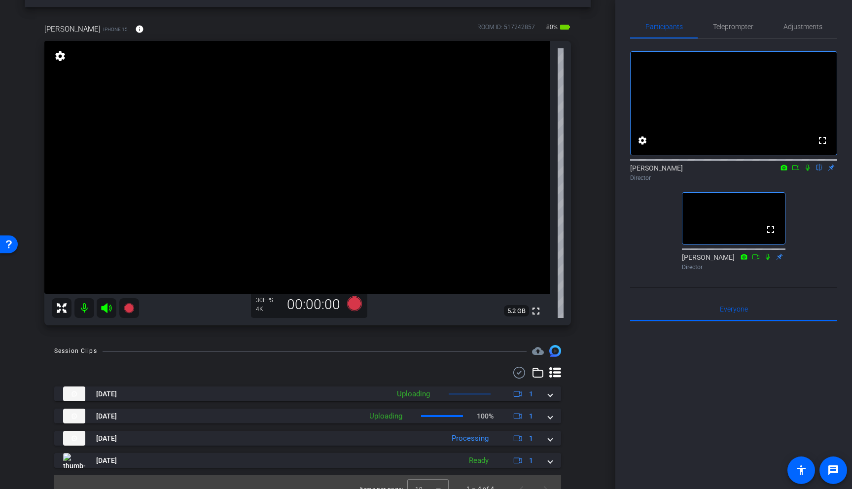
click at [580, 404] on div "Session Clips cloud_upload Sep 18, 2025 Uploading 1 Dustin Farr-argenx-USMA-Tea…" at bounding box center [308, 424] width 566 height 158
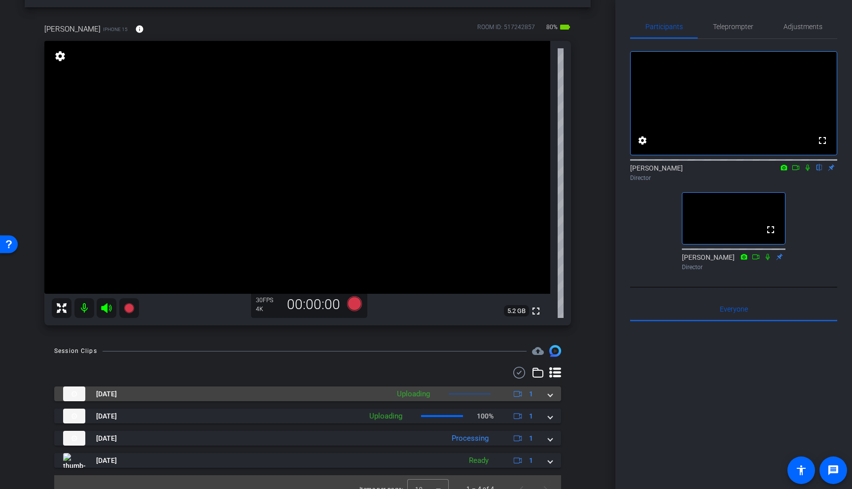
click at [552, 396] on mat-expansion-panel-header "Sep 18, 2025 Uploading 1" at bounding box center [307, 393] width 507 height 15
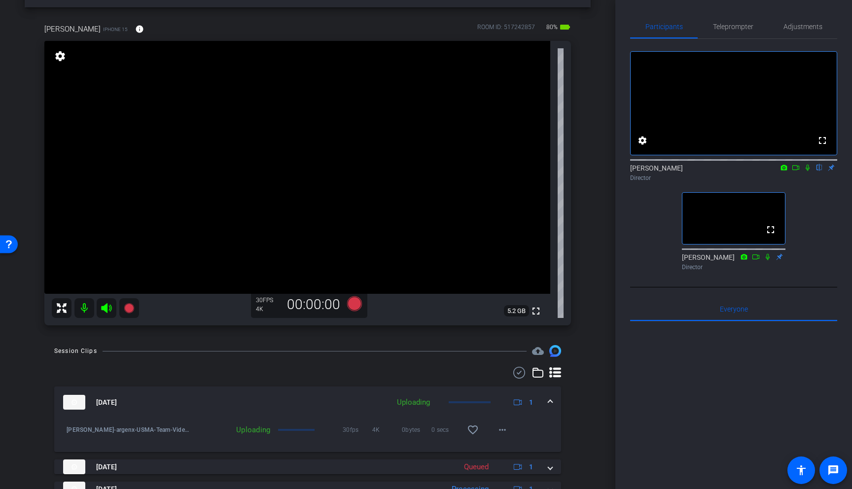
click at [552, 396] on mat-expansion-panel-header "Sep 18, 2025 Uploading 1" at bounding box center [307, 402] width 507 height 32
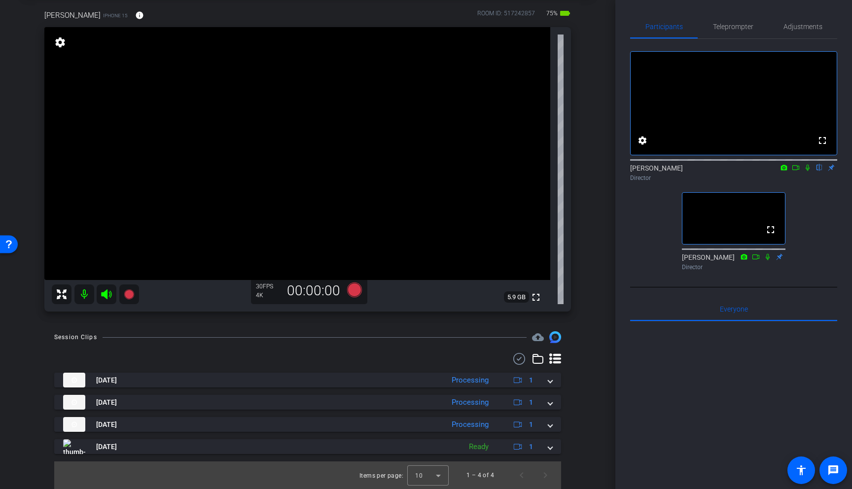
scroll to position [0, 0]
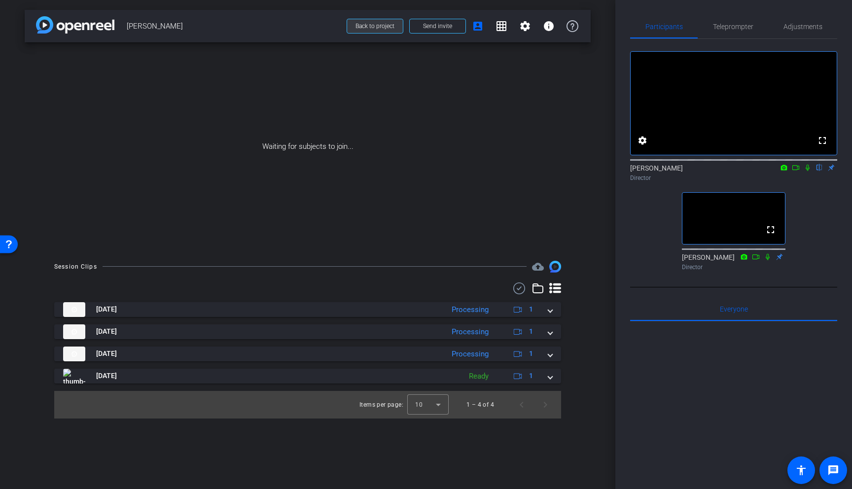
click at [377, 28] on span "Back to project" at bounding box center [374, 26] width 39 height 7
